Goal: Navigation & Orientation: Find specific page/section

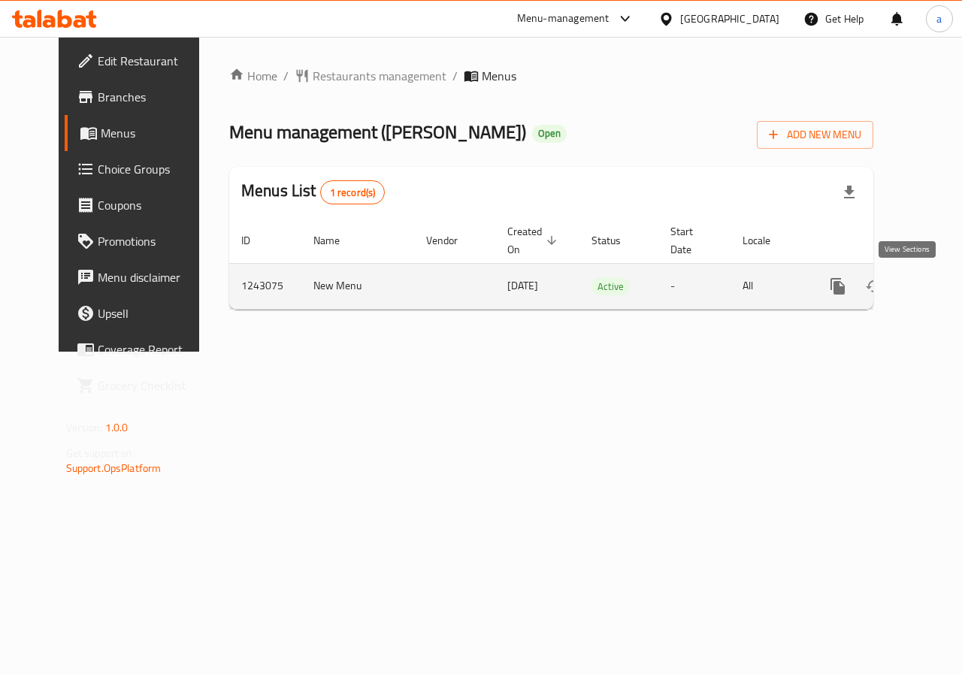
click at [940, 282] on icon "enhanced table" at bounding box center [947, 287] width 14 height 14
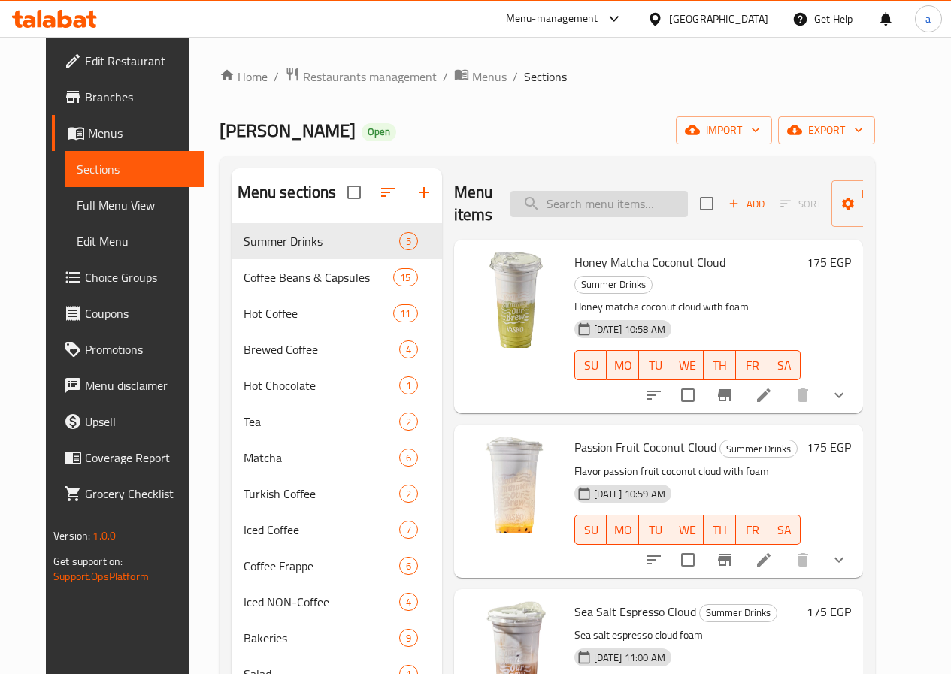
click at [528, 202] on input "search" at bounding box center [599, 204] width 177 height 26
paste input "Vasko"
type input "Vasko"
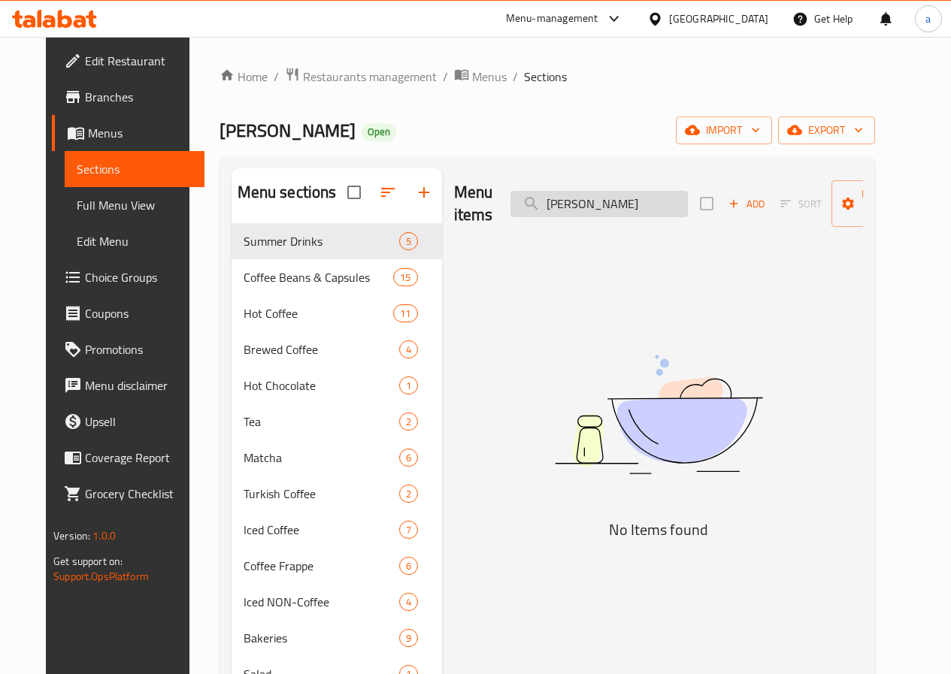
drag, startPoint x: 555, startPoint y: 207, endPoint x: 500, endPoint y: 205, distance: 54.9
click at [511, 205] on input "Vasko" at bounding box center [599, 204] width 177 height 26
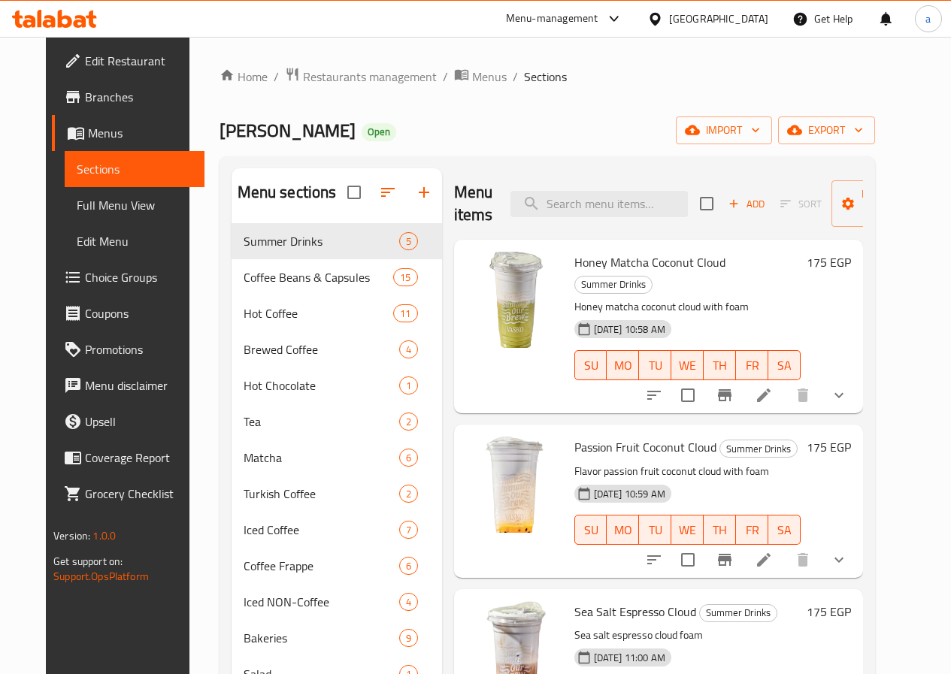
click at [85, 281] on span "Choice Groups" at bounding box center [139, 277] width 108 height 18
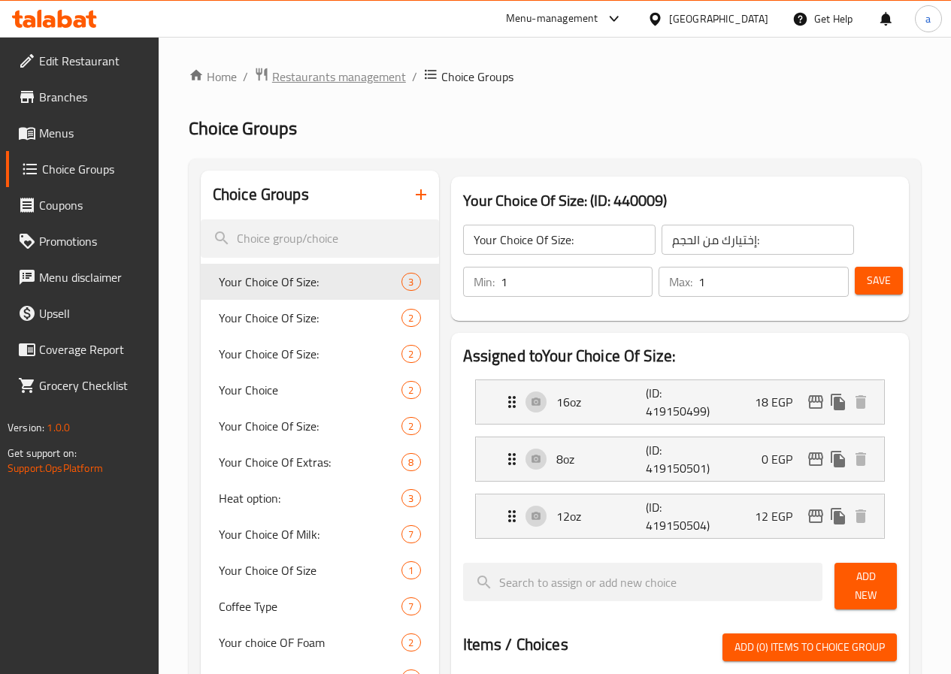
click at [317, 78] on span "Restaurants management" at bounding box center [339, 77] width 134 height 18
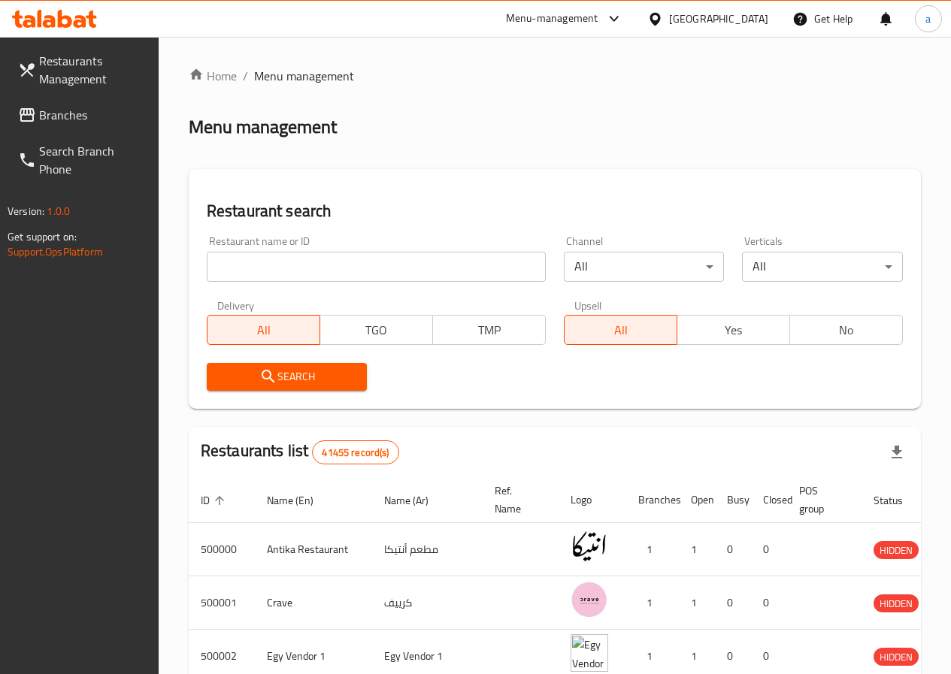
click at [57, 107] on span "Branches" at bounding box center [93, 115] width 108 height 18
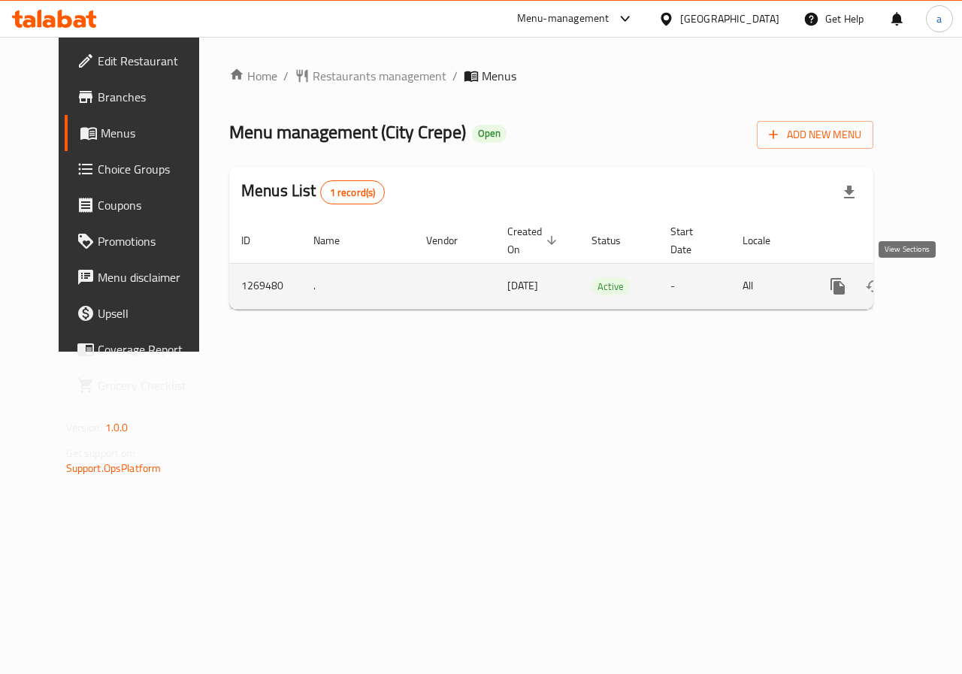
click at [938, 284] on icon "enhanced table" at bounding box center [947, 286] width 18 height 18
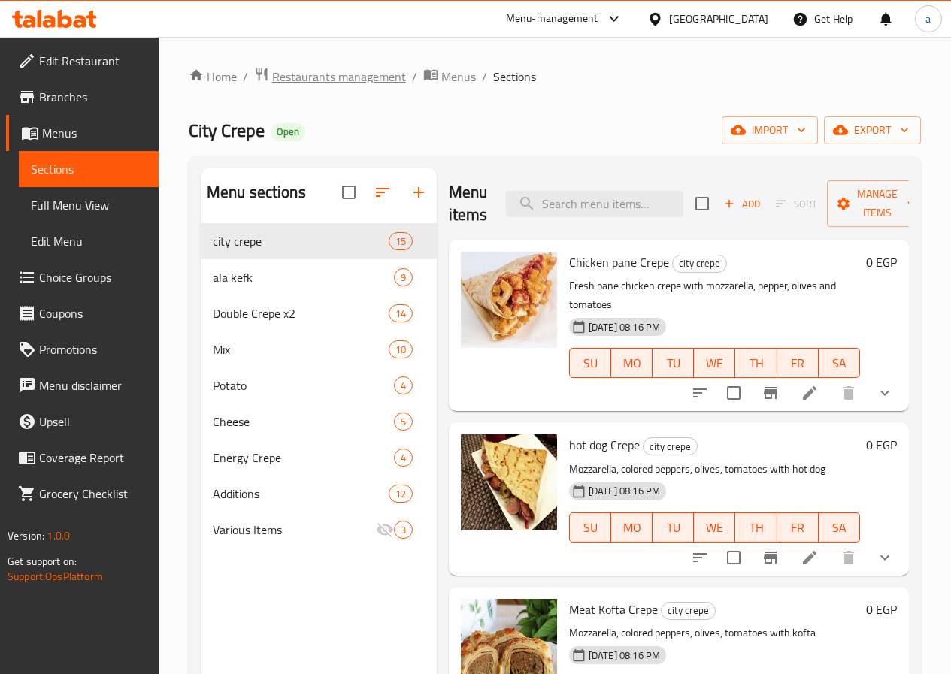
click at [292, 82] on span "Restaurants management" at bounding box center [339, 77] width 134 height 18
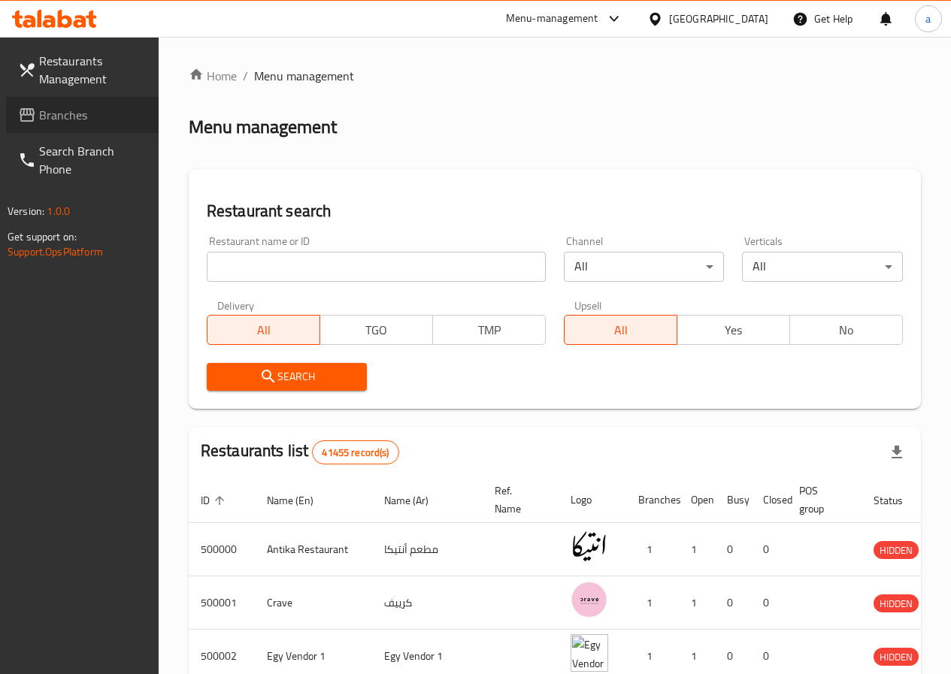
click at [29, 119] on icon at bounding box center [27, 115] width 18 height 18
